Goal: Communication & Community: Participate in discussion

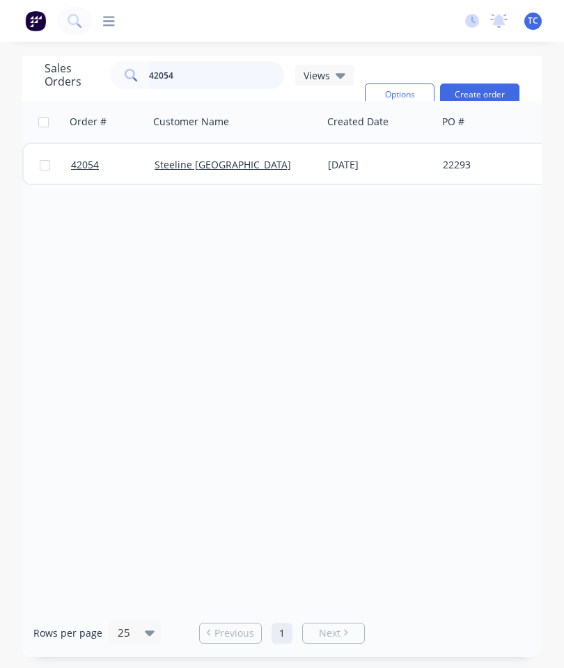
click at [212, 76] on input "42054" at bounding box center [217, 75] width 136 height 28
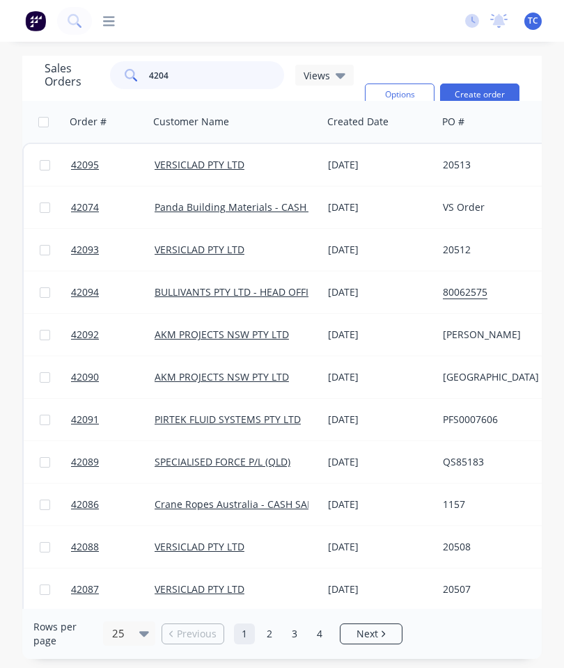
type input "42048"
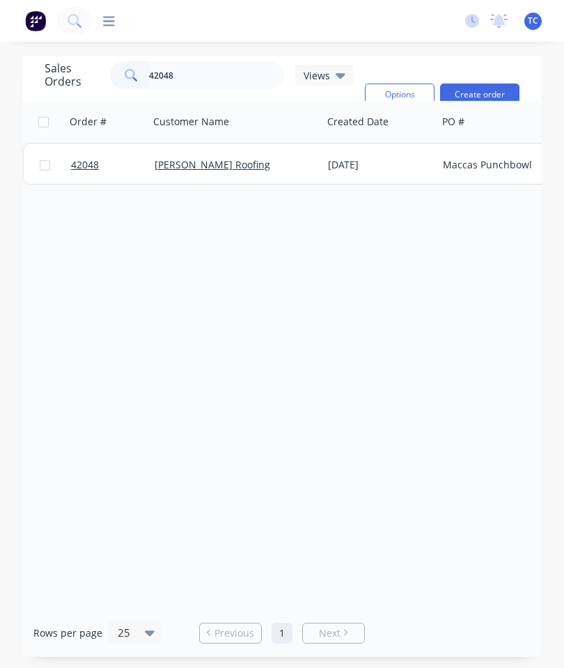
click at [79, 166] on span "42048" at bounding box center [85, 165] width 28 height 14
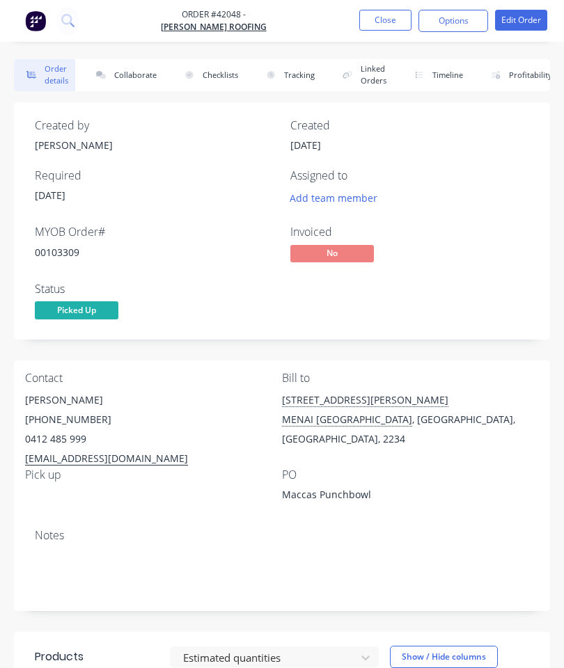
click at [134, 69] on button "Collaborate" at bounding box center [124, 75] width 80 height 32
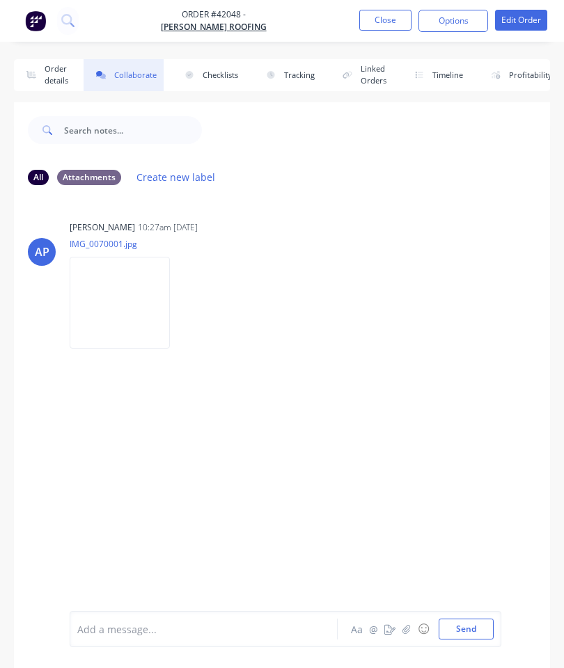
click at [411, 621] on button "button" at bounding box center [406, 629] width 17 height 17
click at [474, 638] on button "Send" at bounding box center [466, 629] width 55 height 21
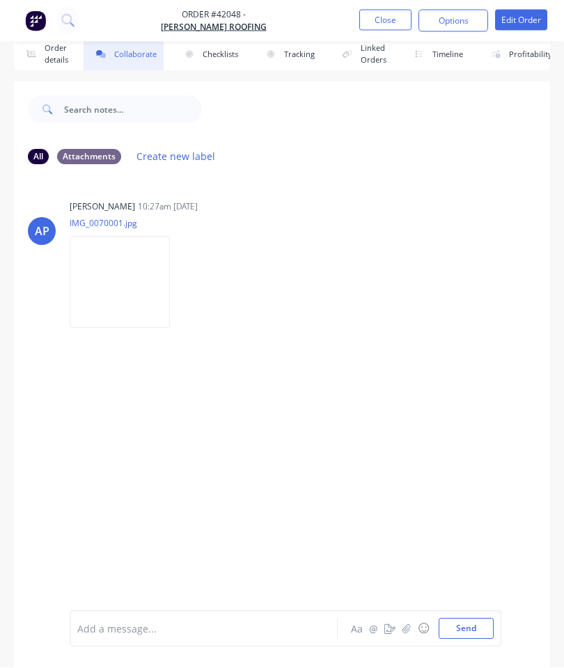
scroll to position [76, 0]
click at [389, 26] on button "Close" at bounding box center [385, 20] width 52 height 21
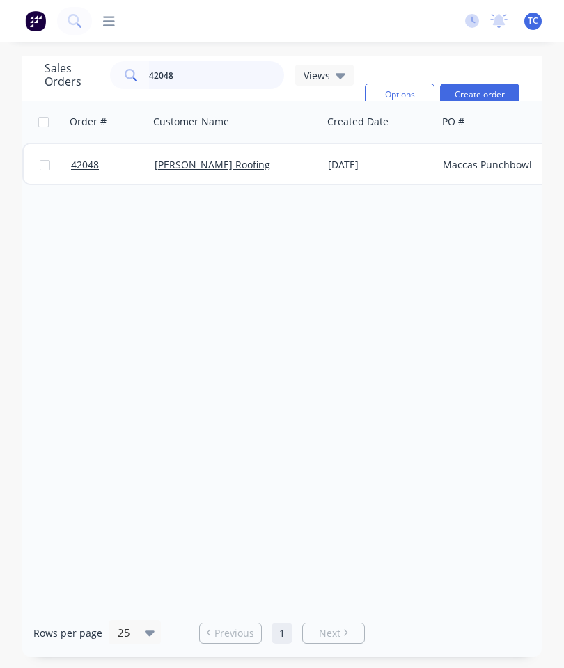
click at [207, 61] on input "42048" at bounding box center [217, 75] width 136 height 28
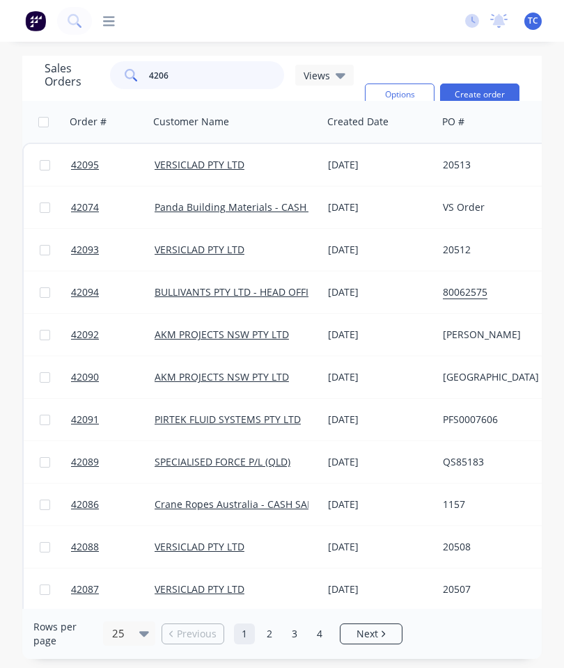
type input "42069"
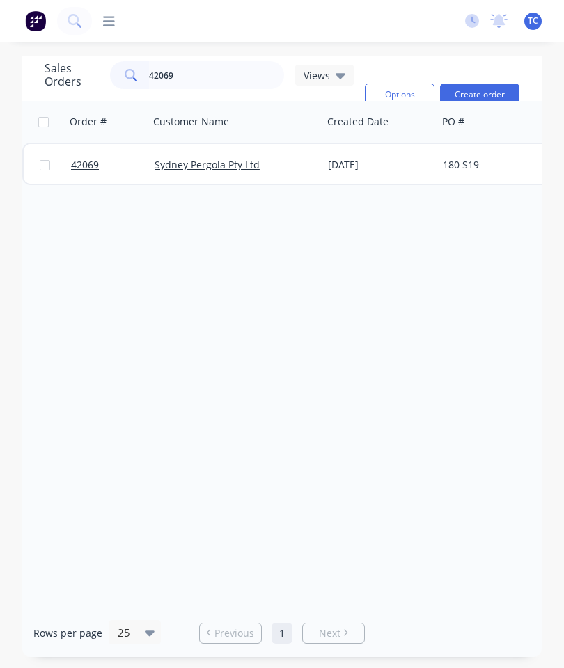
click at [86, 158] on span "42069" at bounding box center [85, 165] width 28 height 14
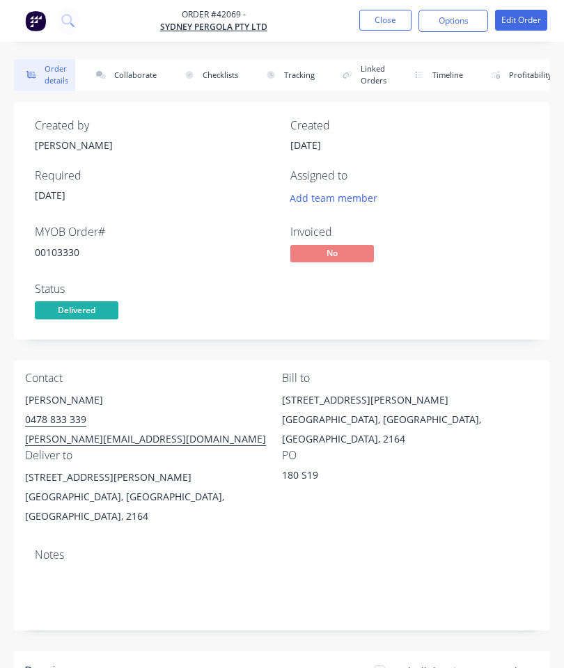
click at [129, 73] on button "Collaborate" at bounding box center [124, 75] width 80 height 32
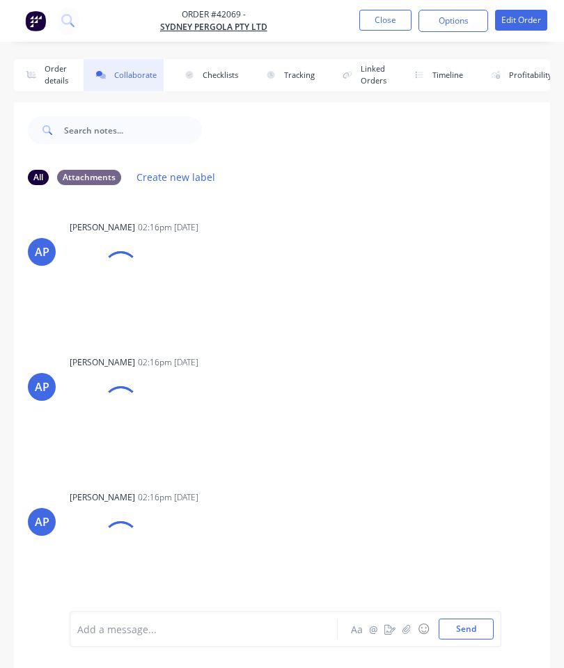
click at [405, 629] on icon "button" at bounding box center [406, 629] width 8 height 9
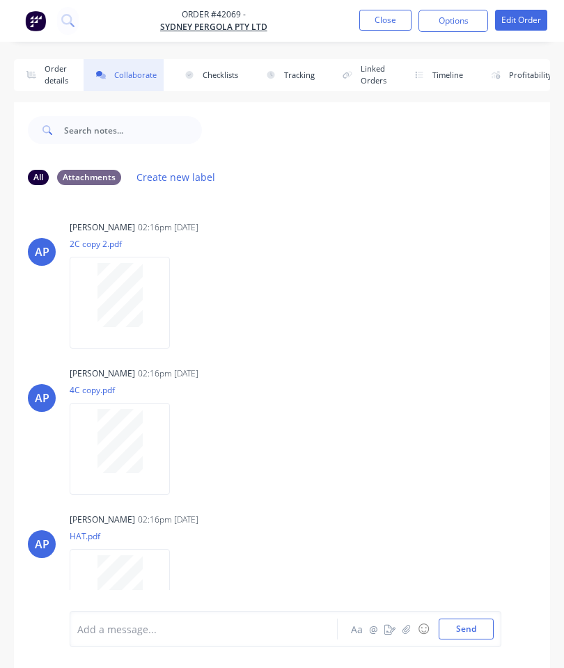
click at [411, 627] on icon "button" at bounding box center [406, 630] width 8 height 10
click at [469, 622] on button "Send" at bounding box center [466, 629] width 55 height 21
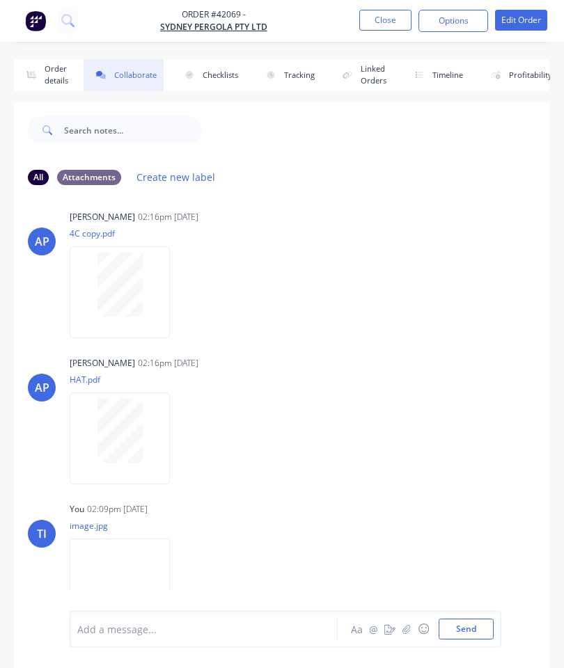
scroll to position [155, 0]
click at [386, 20] on button "Close" at bounding box center [385, 20] width 52 height 21
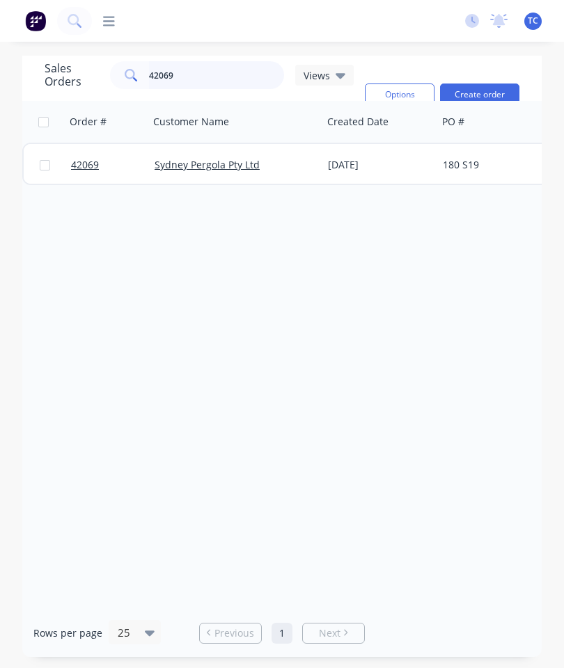
click at [185, 71] on input "42069" at bounding box center [217, 75] width 136 height 28
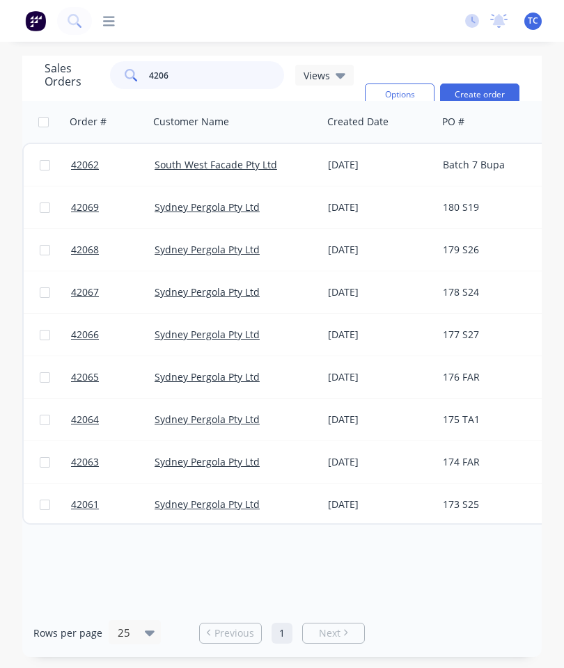
type input "42068"
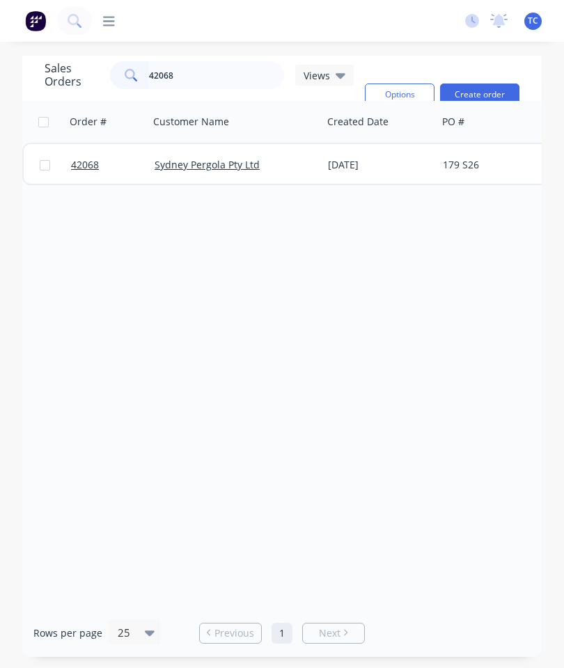
click at [87, 165] on span "42068" at bounding box center [85, 165] width 28 height 14
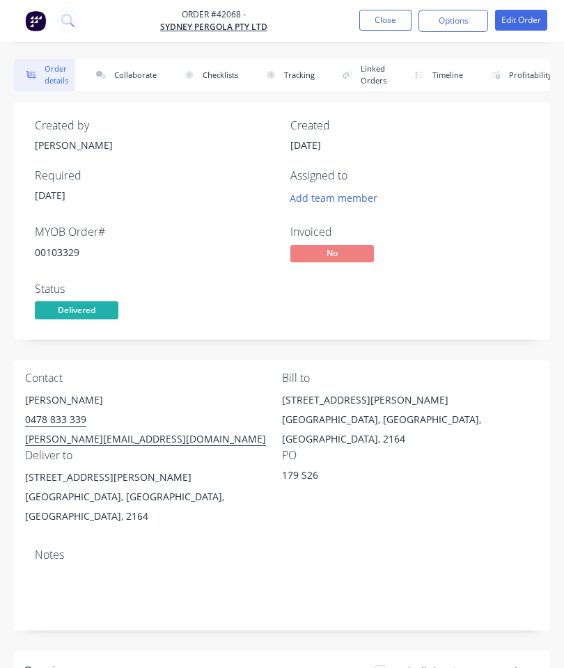
click at [125, 71] on button "Collaborate" at bounding box center [124, 75] width 80 height 32
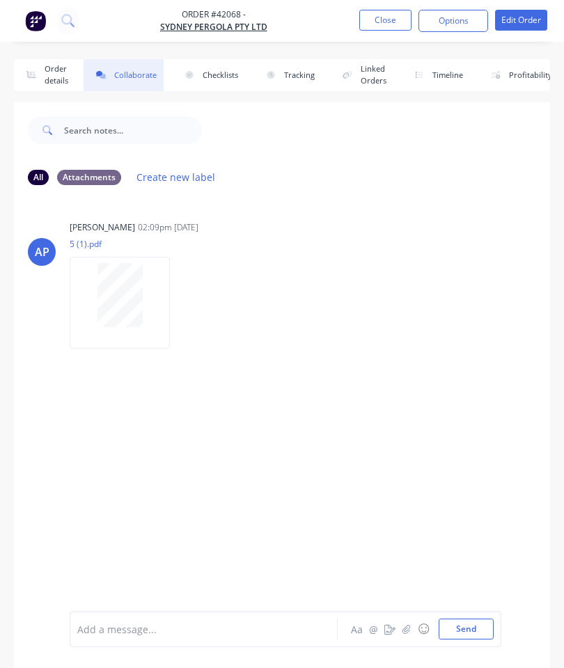
click at [407, 635] on button "button" at bounding box center [406, 629] width 17 height 17
click at [469, 629] on button "Send" at bounding box center [466, 629] width 55 height 21
click at [379, 15] on button "Close" at bounding box center [385, 20] width 52 height 21
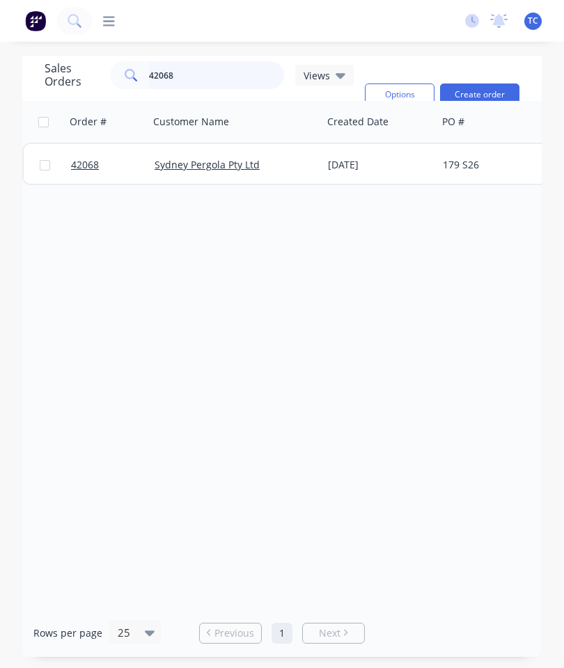
click at [194, 70] on input "42068" at bounding box center [217, 75] width 136 height 28
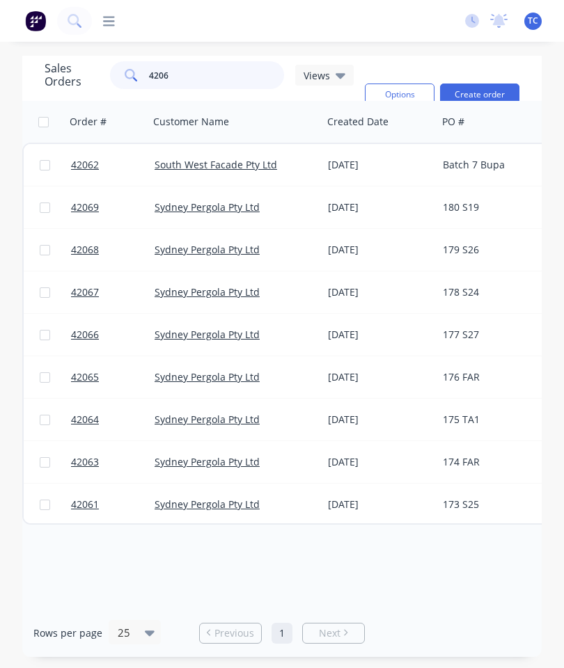
type input "42067"
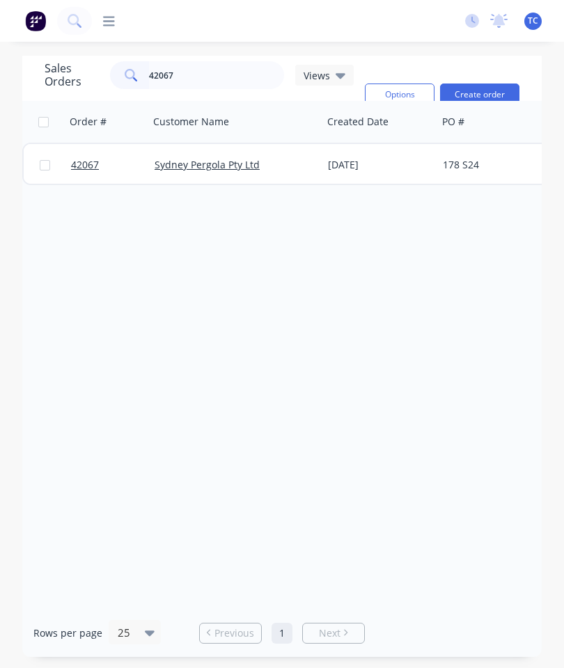
click at [81, 166] on span "42067" at bounding box center [85, 165] width 28 height 14
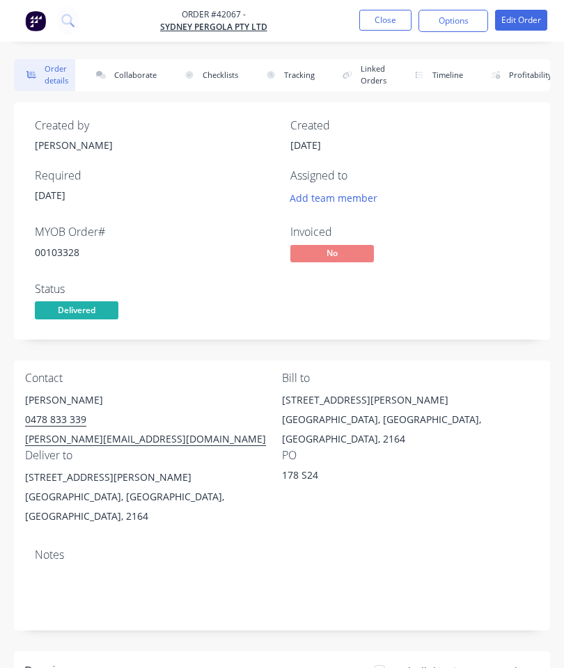
click at [130, 78] on button "Collaborate" at bounding box center [124, 75] width 80 height 32
